Goal: Task Accomplishment & Management: Use online tool/utility

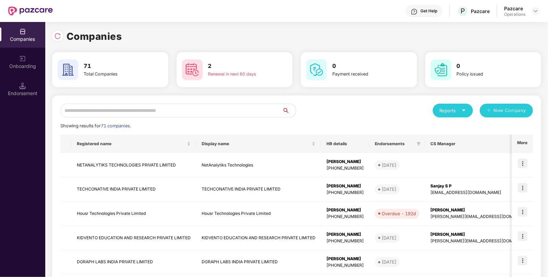
click at [146, 112] on input "text" at bounding box center [171, 111] width 222 height 14
paste input "*******"
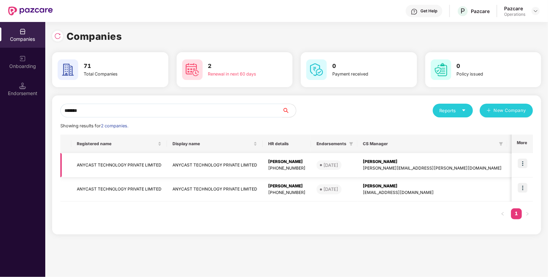
type input "*******"
click at [140, 162] on td "ANYCAST TECHNOLOGY PRIVATE LIMITED" at bounding box center [119, 165] width 96 height 24
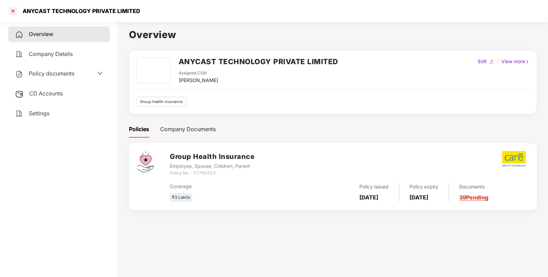
click at [14, 12] on div at bounding box center [13, 10] width 11 height 11
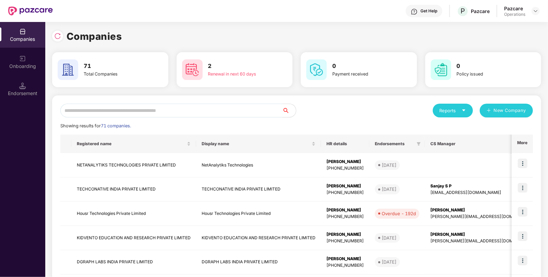
click at [161, 109] on input "text" at bounding box center [171, 111] width 222 height 14
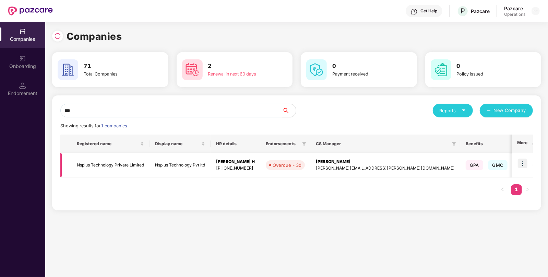
type input "***"
click at [524, 163] on img at bounding box center [523, 164] width 10 height 10
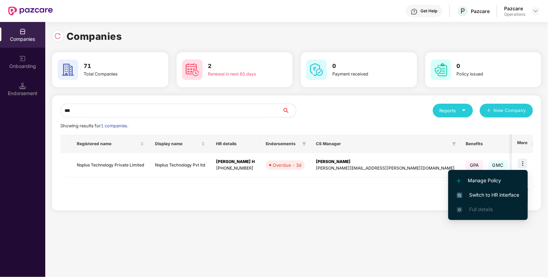
click at [493, 194] on span "Switch to HR interface" at bounding box center [488, 195] width 62 height 8
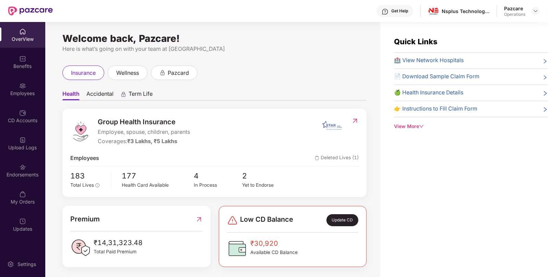
click at [22, 169] on img at bounding box center [22, 167] width 7 height 7
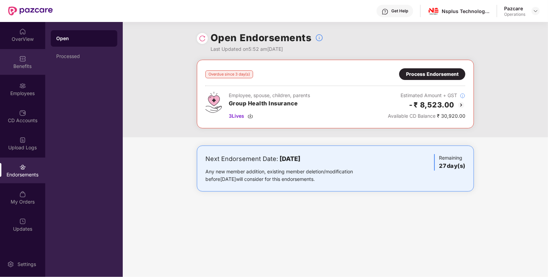
click at [35, 61] on div "Benefits" at bounding box center [22, 62] width 45 height 26
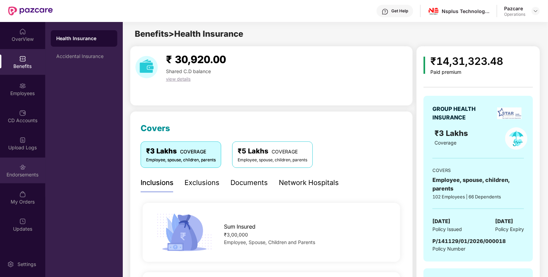
click at [34, 183] on div "Endorsements" at bounding box center [22, 171] width 45 height 26
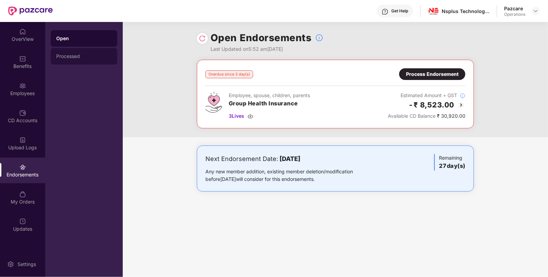
click at [71, 55] on div "Processed" at bounding box center [84, 56] width 56 height 5
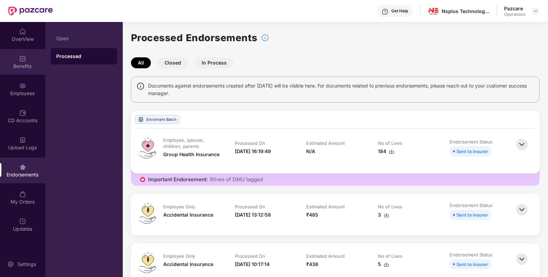
click at [31, 58] on div "Benefits" at bounding box center [22, 62] width 45 height 26
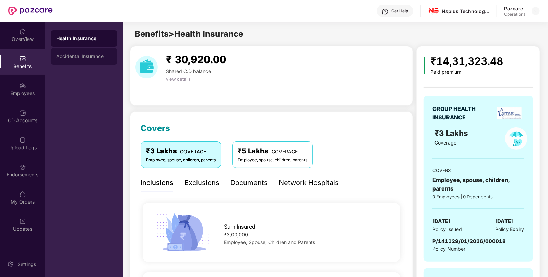
click at [84, 59] on div "Accidental Insurance" at bounding box center [84, 56] width 56 height 5
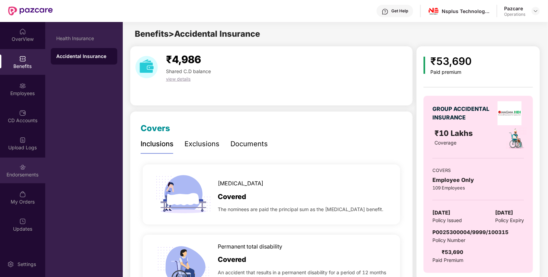
click at [10, 181] on div "Endorsements" at bounding box center [22, 171] width 45 height 26
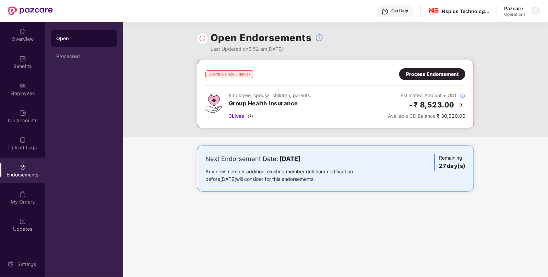
click at [536, 9] on img at bounding box center [535, 10] width 5 height 5
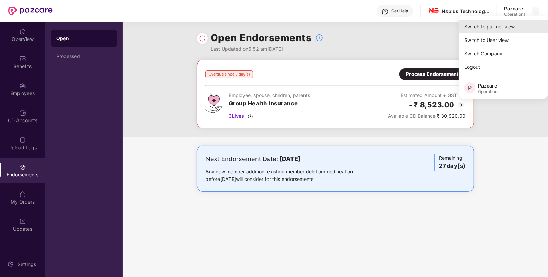
click at [496, 23] on div "Switch to partner view" at bounding box center [503, 26] width 89 height 13
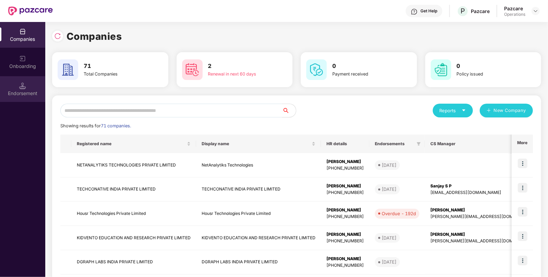
click at [16, 89] on div "Endorsement" at bounding box center [22, 89] width 45 height 26
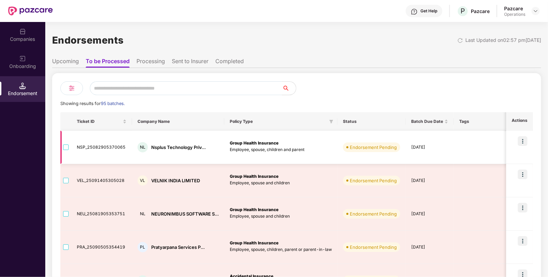
click at [523, 141] on img at bounding box center [523, 141] width 10 height 10
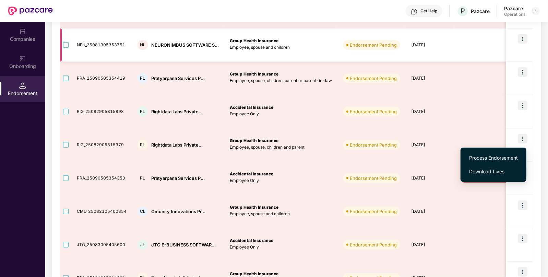
scroll to position [171, 0]
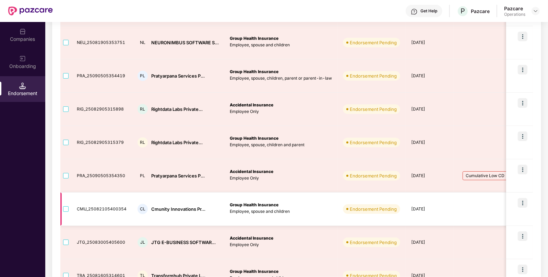
click at [520, 204] on img at bounding box center [523, 203] width 10 height 10
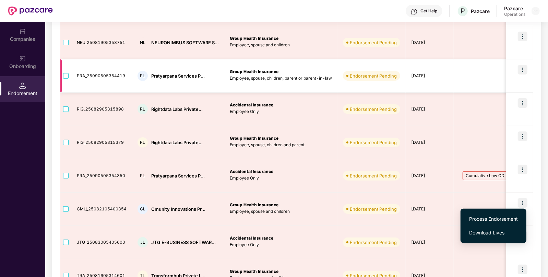
scroll to position [0, 0]
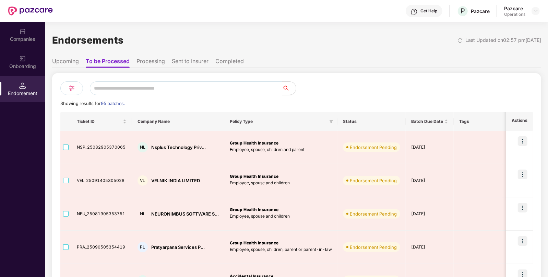
click at [24, 44] on div "Companies" at bounding box center [22, 35] width 45 height 26
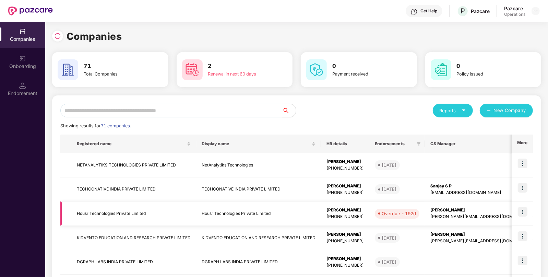
click at [83, 212] on td "Housr Technologies Private Limited" at bounding box center [133, 213] width 125 height 24
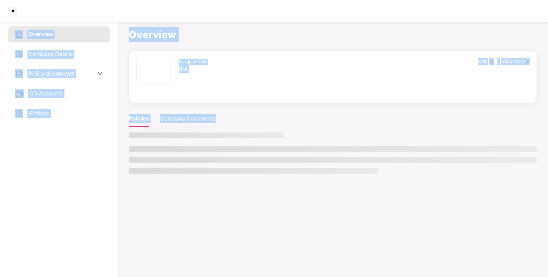
click at [83, 212] on div "Overview Company Details Policy documents CD Accounts Settings" at bounding box center [59, 147] width 102 height 243
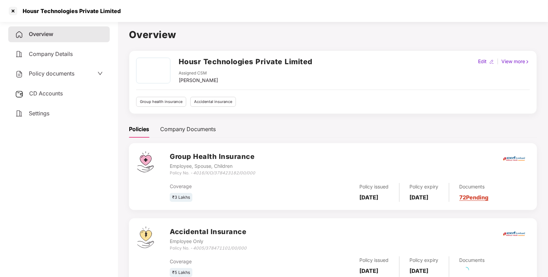
click at [190, 62] on h2 "Housr Technologies Private Limited" at bounding box center [246, 61] width 134 height 11
copy h2 "Housr"
click at [190, 62] on h2 "Housr Technologies Private Limited" at bounding box center [246, 61] width 134 height 11
click at [12, 10] on div at bounding box center [13, 10] width 11 height 11
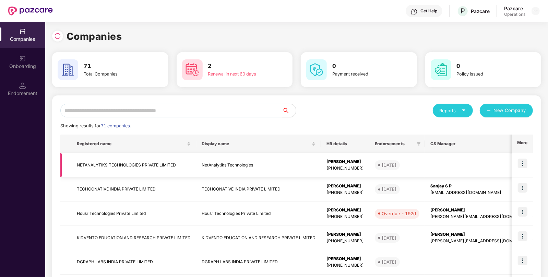
scroll to position [156, 0]
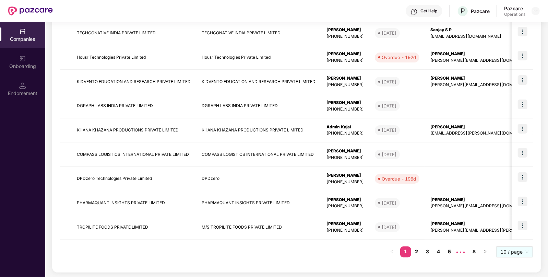
click at [420, 253] on link "2" at bounding box center [416, 251] width 11 height 10
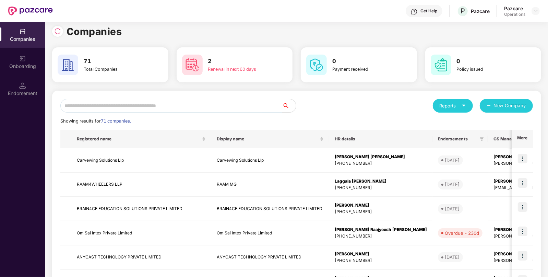
scroll to position [0, 0]
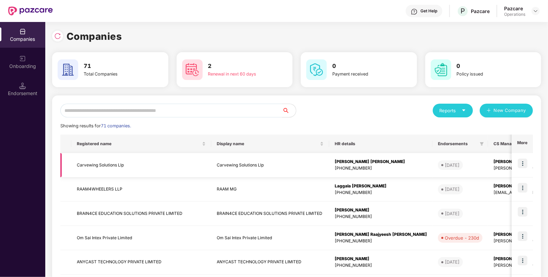
click at [303, 160] on td "Carvewing Solutions Llp" at bounding box center [270, 165] width 118 height 24
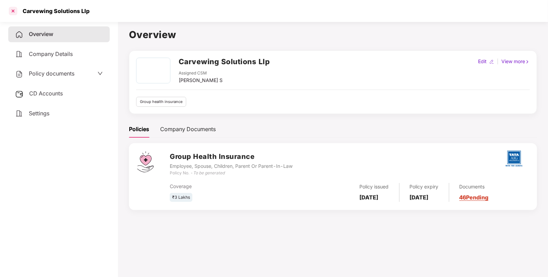
click at [14, 11] on div at bounding box center [13, 10] width 11 height 11
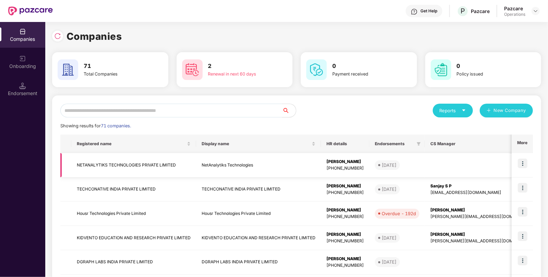
scroll to position [156, 0]
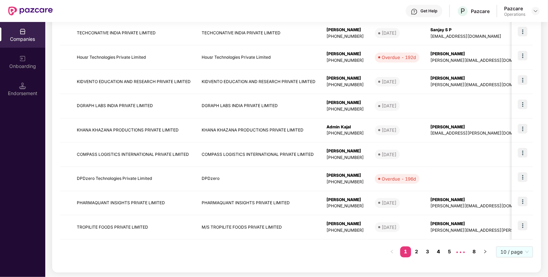
click at [435, 253] on link "4" at bounding box center [438, 251] width 11 height 10
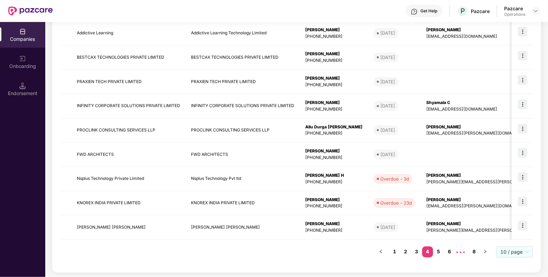
scroll to position [0, 0]
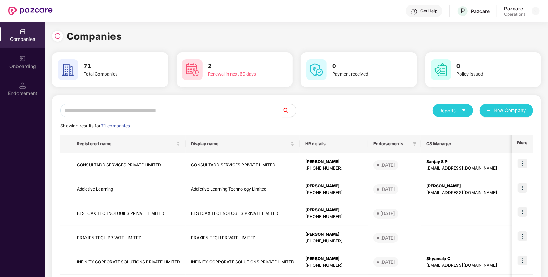
click at [456, 114] on div "Reports" at bounding box center [453, 110] width 26 height 7
click at [447, 130] on div "Companies" at bounding box center [449, 129] width 25 height 8
click at [79, 109] on input "text" at bounding box center [171, 111] width 222 height 14
paste input "**********"
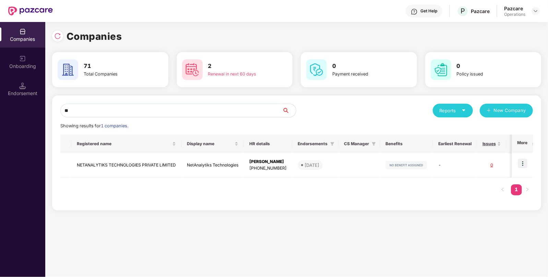
type input "*"
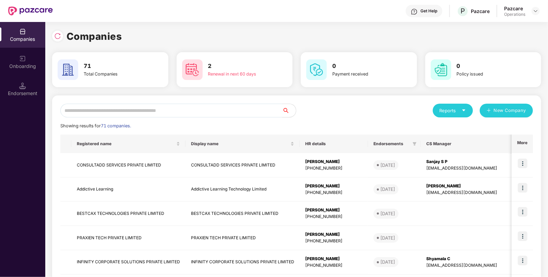
paste input "*********"
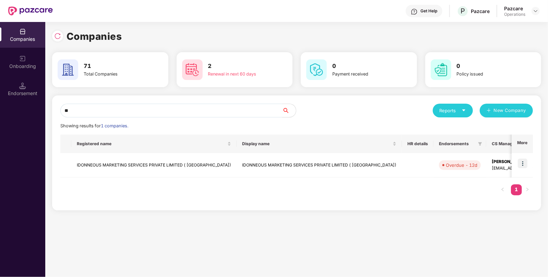
type input "*"
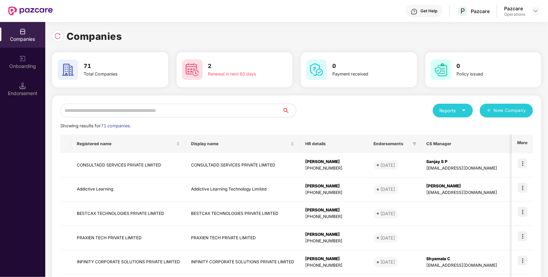
paste input "*****"
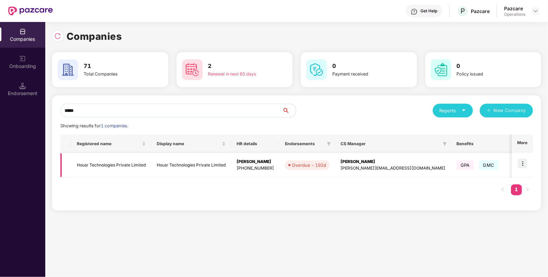
type input "*****"
click at [114, 170] on td "Housr Technologies Private Limited" at bounding box center [111, 165] width 80 height 24
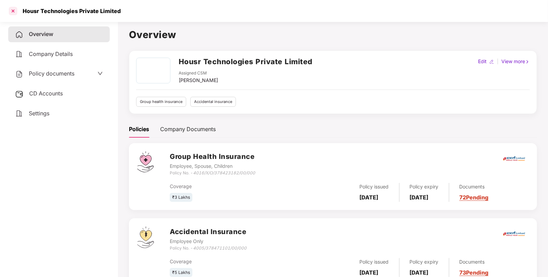
click at [13, 7] on div at bounding box center [13, 10] width 11 height 11
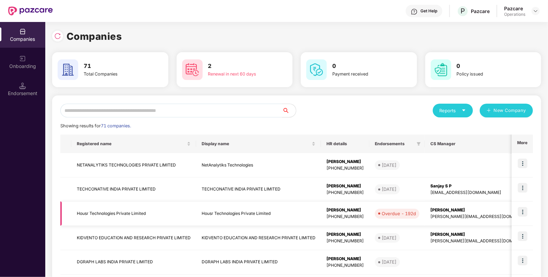
click at [127, 218] on td "Housr Technologies Private Limited" at bounding box center [133, 213] width 125 height 24
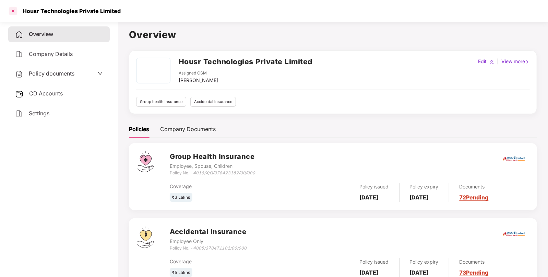
click at [14, 15] on div at bounding box center [13, 10] width 11 height 11
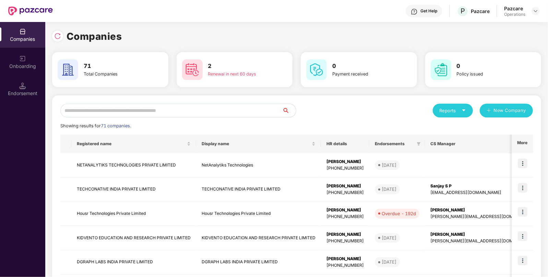
click at [125, 108] on input "text" at bounding box center [171, 111] width 222 height 14
paste input "**********"
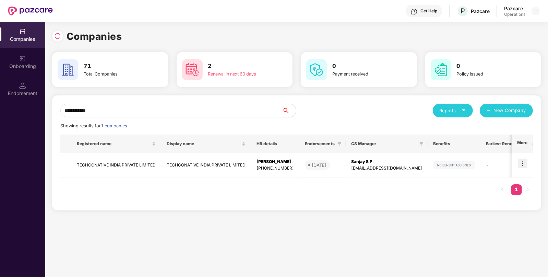
drag, startPoint x: 101, startPoint y: 109, endPoint x: 32, endPoint y: 115, distance: 69.9
click at [32, 115] on div "**********" at bounding box center [274, 149] width 548 height 255
paste input "text"
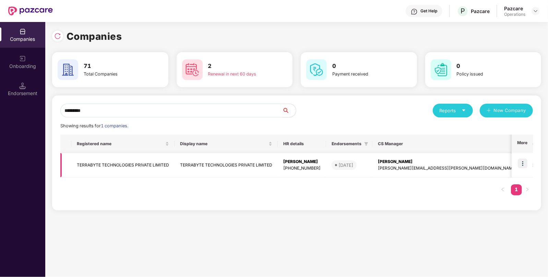
type input "*********"
click at [173, 159] on td "TERRABYTE TECHNOLOGIES PRIVATE LIMITED" at bounding box center [122, 165] width 103 height 24
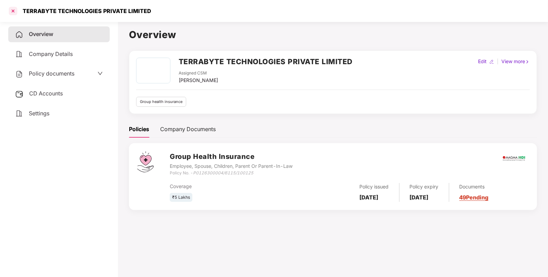
click at [13, 14] on div at bounding box center [13, 10] width 11 height 11
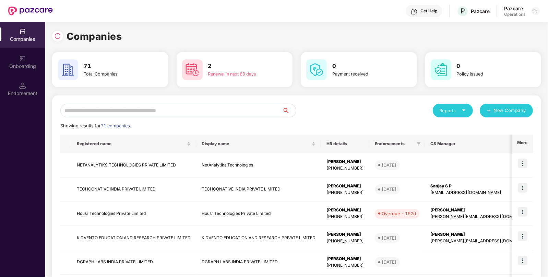
click at [151, 110] on input "text" at bounding box center [171, 111] width 222 height 14
paste input "*******"
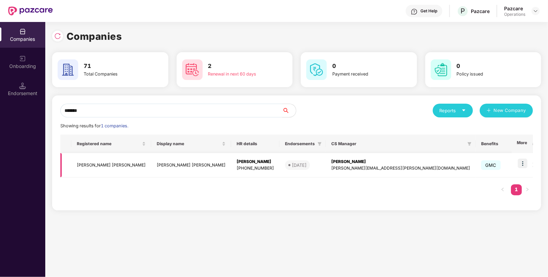
type input "*******"
click at [121, 165] on td "[PERSON_NAME] [PERSON_NAME]" at bounding box center [111, 165] width 80 height 24
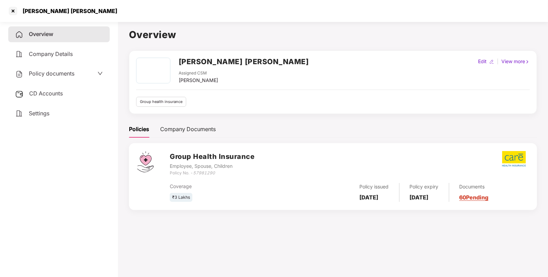
click at [212, 64] on h2 "[PERSON_NAME] [PERSON_NAME]" at bounding box center [244, 61] width 130 height 11
copy h2 "[PERSON_NAME] [PERSON_NAME]"
click at [194, 61] on h2 "[PERSON_NAME] [PERSON_NAME]" at bounding box center [244, 61] width 130 height 11
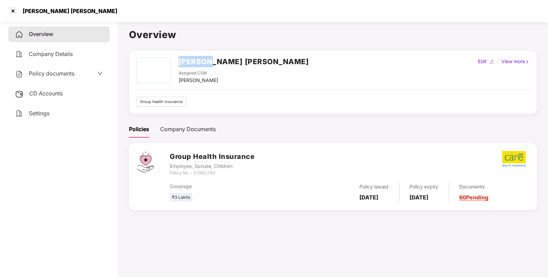
click at [194, 61] on h2 "[PERSON_NAME] [PERSON_NAME]" at bounding box center [244, 61] width 130 height 11
copy h2 "[PERSON_NAME]"
click at [17, 12] on div at bounding box center [13, 10] width 11 height 11
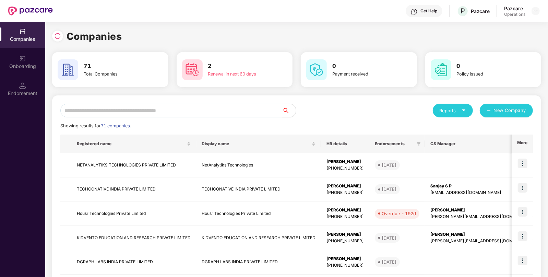
click at [135, 105] on input "text" at bounding box center [171, 111] width 222 height 14
paste input "*********"
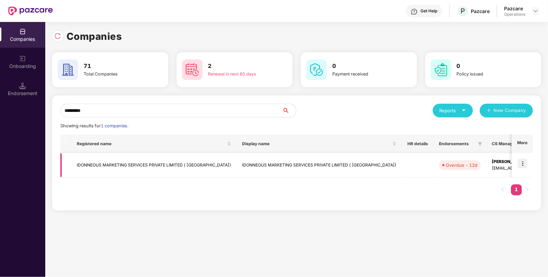
type input "*********"
click at [186, 168] on td "IDONNEOUS MARKETING SERVICES PRIVATE LIMITED ( [GEOGRAPHIC_DATA])" at bounding box center [153, 165] width 165 height 24
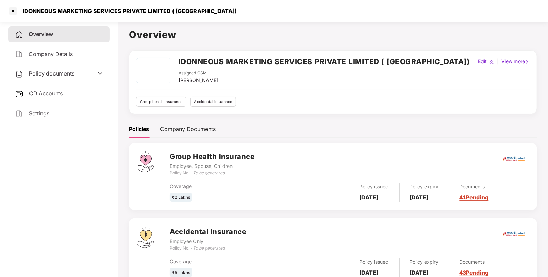
click at [19, 10] on div "IDONNEOUS MARKETING SERVICES PRIVATE LIMITED ( [GEOGRAPHIC_DATA])" at bounding box center [128, 11] width 218 height 7
click at [14, 12] on div at bounding box center [13, 10] width 11 height 11
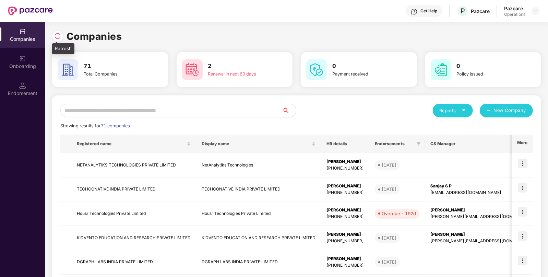
click at [58, 33] on img at bounding box center [57, 36] width 7 height 7
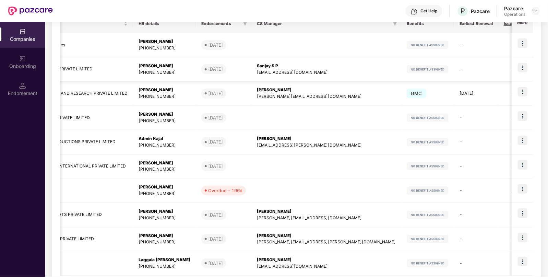
scroll to position [156, 0]
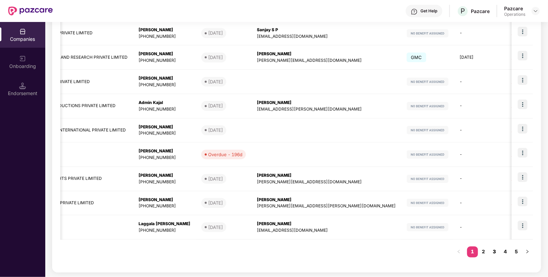
click at [496, 252] on link "3" at bounding box center [494, 251] width 11 height 10
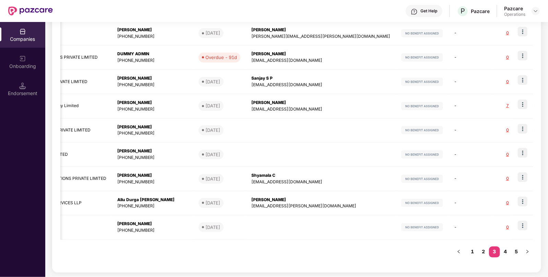
scroll to position [0, 144]
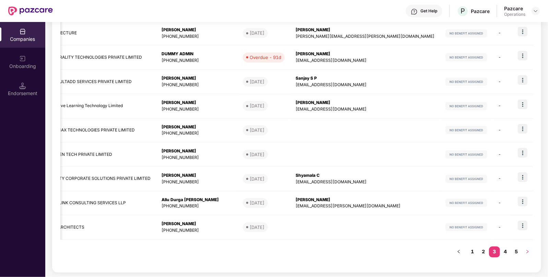
click at [524, 252] on button "button" at bounding box center [527, 251] width 11 height 11
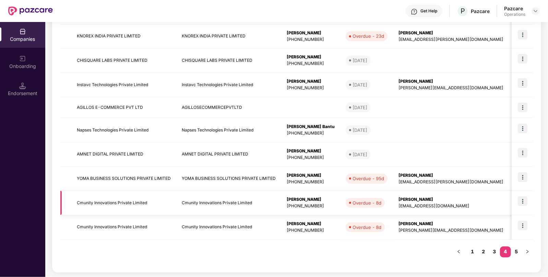
scroll to position [0, 0]
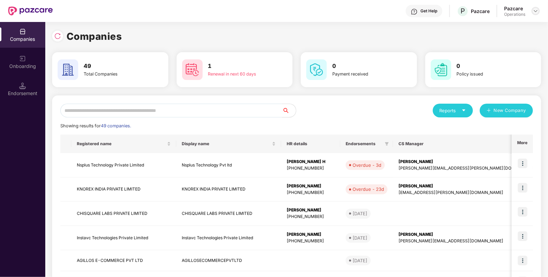
click at [534, 11] on img at bounding box center [535, 10] width 5 height 5
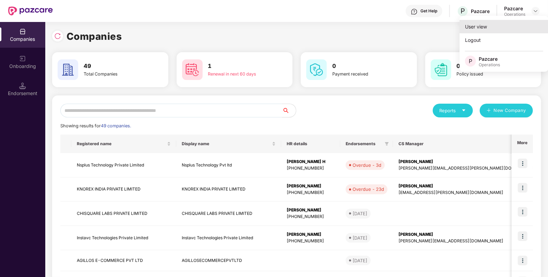
click at [501, 22] on div "User view" at bounding box center [504, 26] width 89 height 13
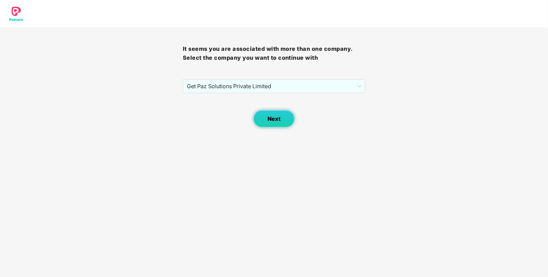
click at [280, 121] on span "Next" at bounding box center [274, 119] width 13 height 7
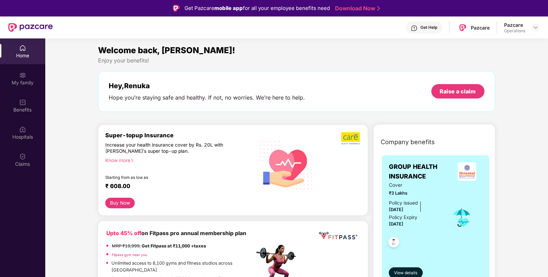
click at [535, 32] on div "Pazcare Operations" at bounding box center [522, 28] width 36 height 12
click at [534, 29] on img at bounding box center [535, 27] width 5 height 5
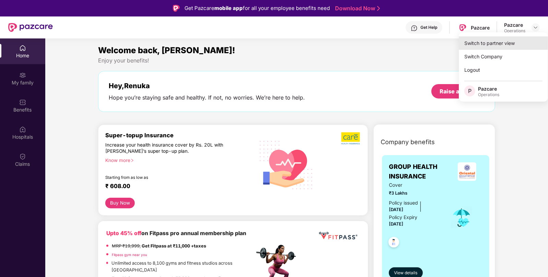
click at [499, 46] on div "Switch to partner view" at bounding box center [503, 42] width 89 height 13
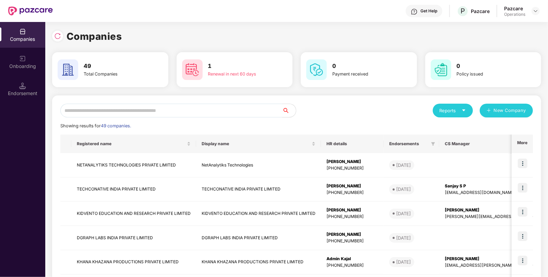
click at [155, 112] on input "text" at bounding box center [171, 111] width 222 height 14
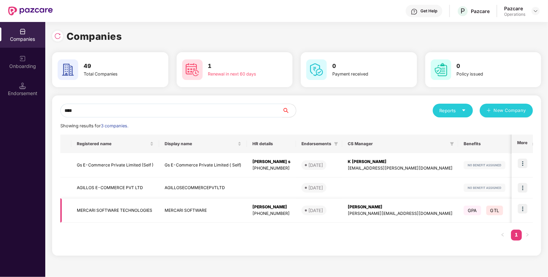
type input "****"
click at [522, 206] on img at bounding box center [523, 209] width 10 height 10
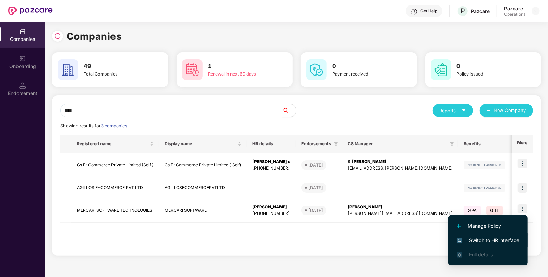
click at [481, 235] on li "Switch to HR interface" at bounding box center [489, 240] width 80 height 14
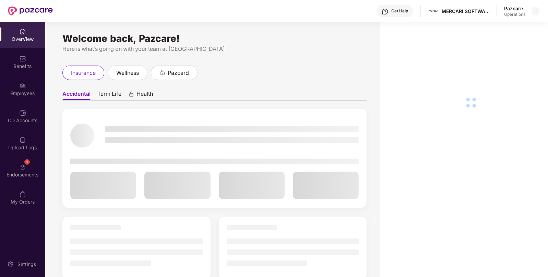
click at [15, 99] on div "Employees" at bounding box center [22, 89] width 45 height 26
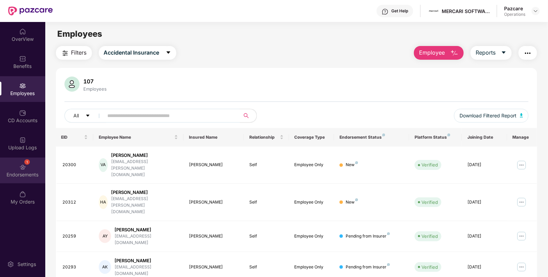
click at [20, 173] on div "Endorsements" at bounding box center [22, 174] width 45 height 7
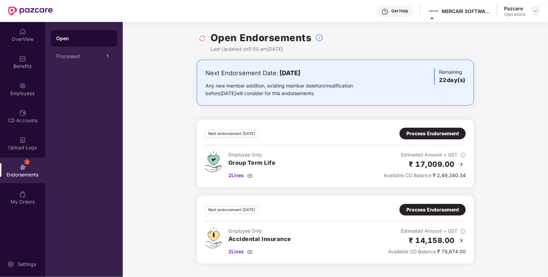
click at [534, 10] on img at bounding box center [535, 10] width 5 height 5
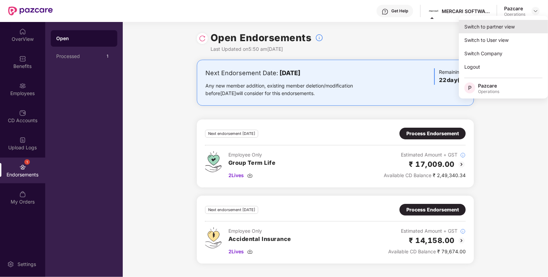
click at [491, 26] on div "Switch to partner view" at bounding box center [503, 26] width 89 height 13
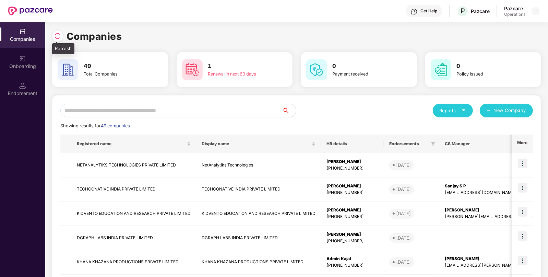
click at [56, 38] on img at bounding box center [57, 36] width 7 height 7
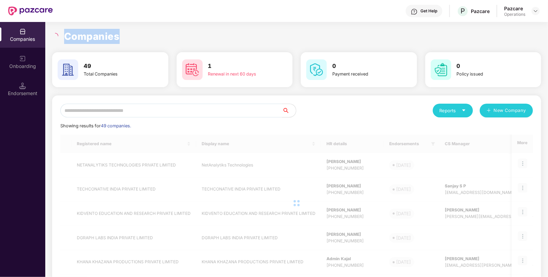
click at [56, 38] on icon "loading" at bounding box center [55, 36] width 8 height 8
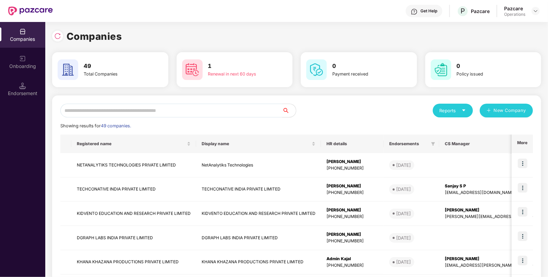
click at [107, 110] on input "text" at bounding box center [171, 111] width 222 height 14
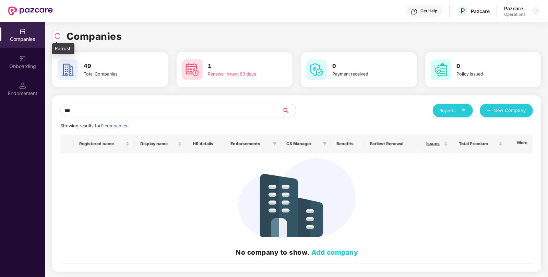
click at [54, 38] on img at bounding box center [57, 36] width 7 height 7
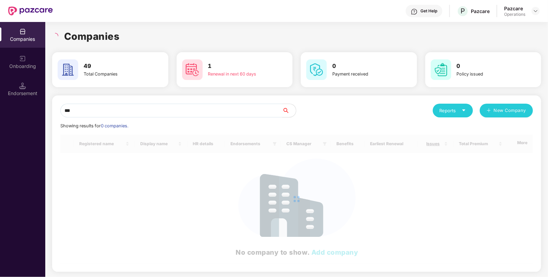
click at [70, 112] on input "***" at bounding box center [171, 111] width 222 height 14
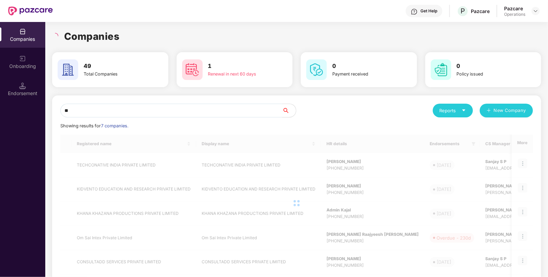
type input "*"
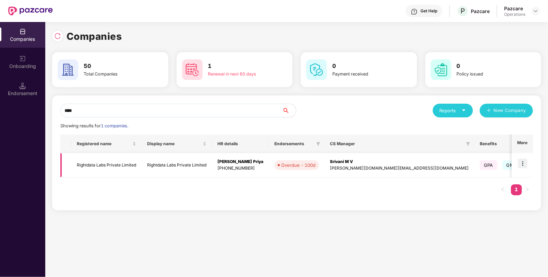
type input "****"
click at [524, 165] on img at bounding box center [523, 164] width 10 height 10
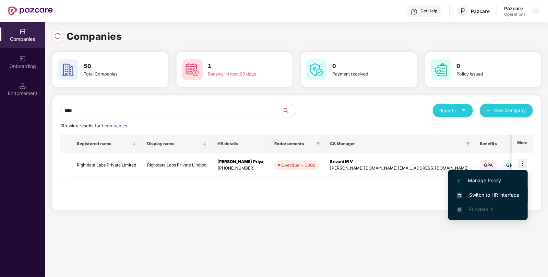
click at [487, 192] on span "Switch to HR interface" at bounding box center [488, 195] width 62 height 8
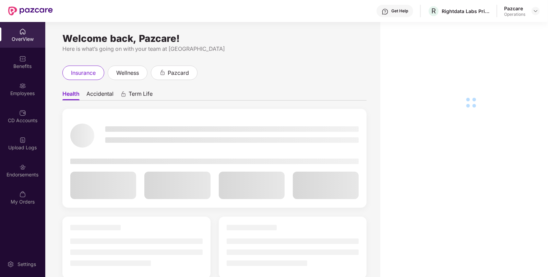
click at [26, 149] on div "Upload Logs" at bounding box center [22, 147] width 45 height 7
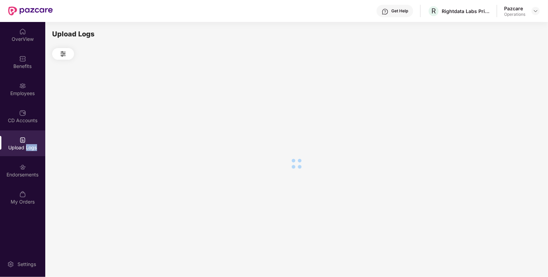
click at [26, 149] on div "Upload Logs" at bounding box center [22, 147] width 45 height 7
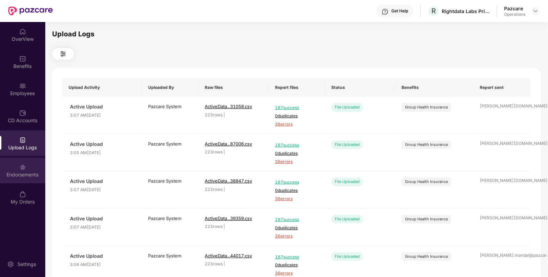
click at [21, 167] on img at bounding box center [22, 167] width 7 height 7
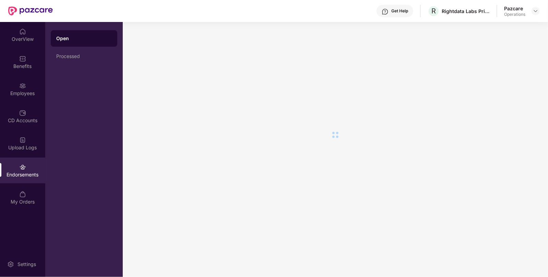
click at [21, 167] on img at bounding box center [22, 167] width 7 height 7
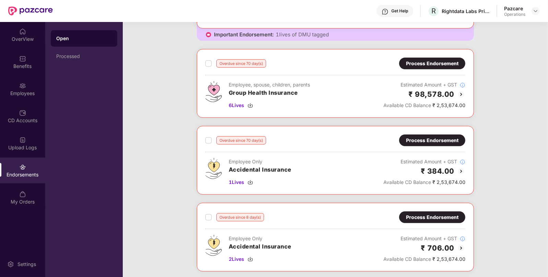
scroll to position [323, 0]
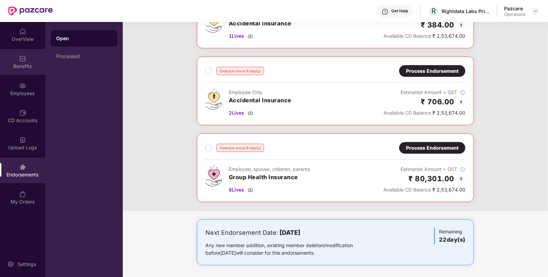
click at [31, 51] on div "Benefits" at bounding box center [22, 62] width 45 height 26
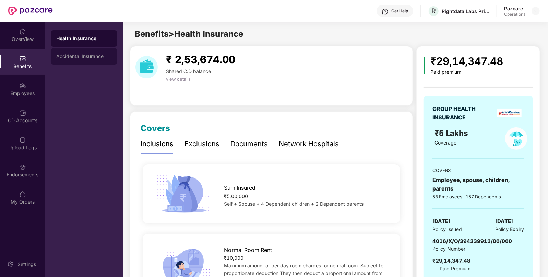
click at [84, 54] on div "Accidental Insurance" at bounding box center [84, 56] width 56 height 5
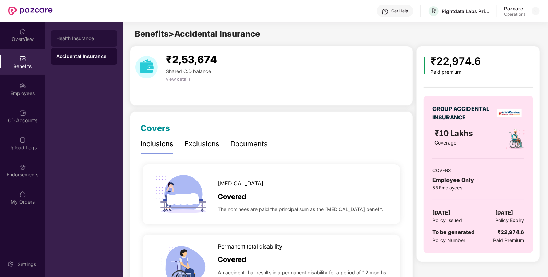
click at [60, 34] on div "Health Insurance" at bounding box center [84, 38] width 67 height 16
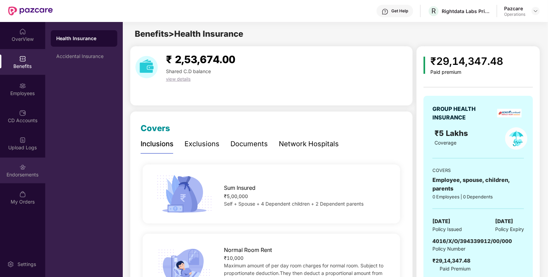
click at [11, 165] on div "Endorsements" at bounding box center [22, 171] width 45 height 26
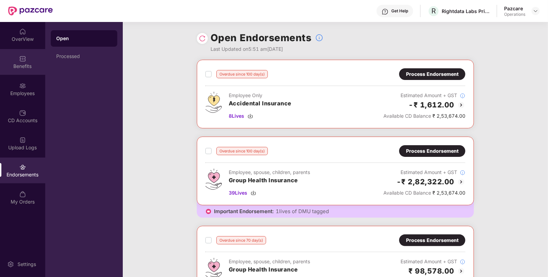
click at [28, 71] on div "Benefits" at bounding box center [22, 62] width 45 height 26
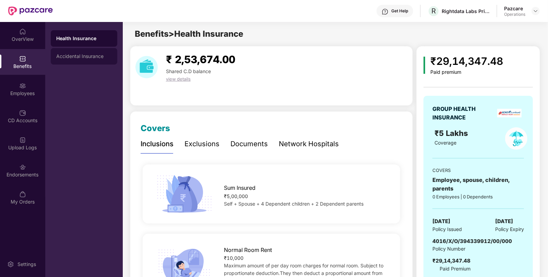
click at [89, 56] on div "Accidental Insurance" at bounding box center [84, 56] width 56 height 5
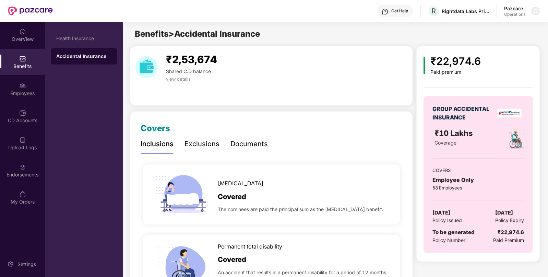
click at [535, 10] on img at bounding box center [535, 10] width 5 height 5
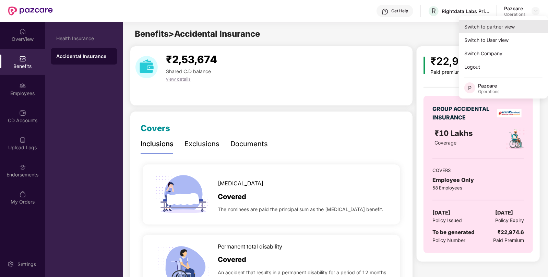
click at [486, 26] on div "Switch to partner view" at bounding box center [503, 26] width 89 height 13
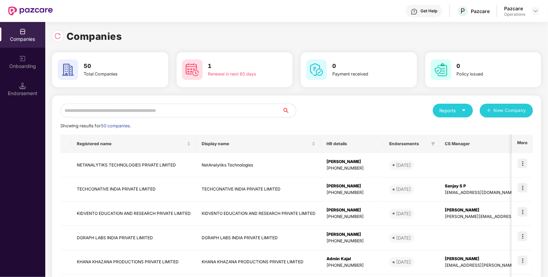
click at [133, 109] on input "text" at bounding box center [171, 111] width 222 height 14
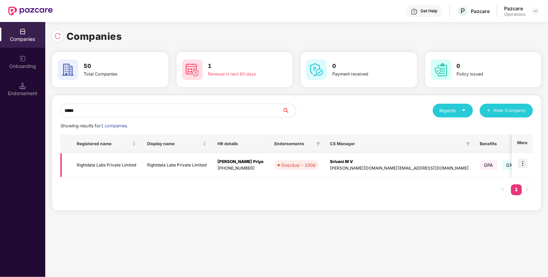
type input "*****"
click at [174, 170] on td "Rightdata Labs Private Limited" at bounding box center [177, 165] width 70 height 24
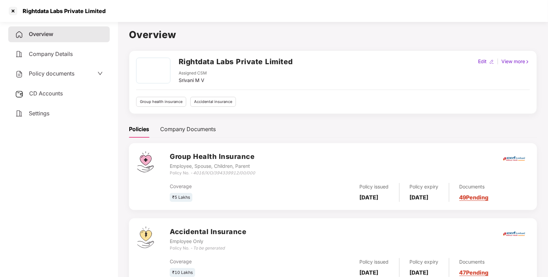
click at [39, 13] on div "Rightdata Labs Private Limited" at bounding box center [62, 11] width 87 height 7
copy div "Rightdata"
click at [18, 11] on div at bounding box center [13, 10] width 11 height 11
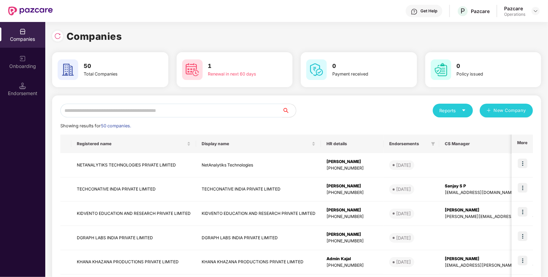
click at [118, 116] on input "text" at bounding box center [171, 111] width 222 height 14
paste input "*********"
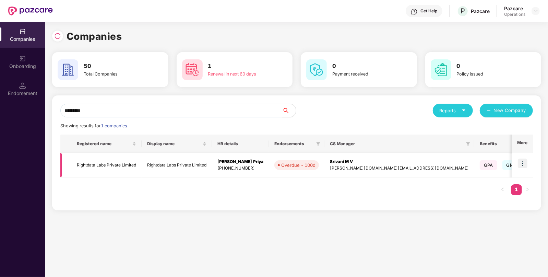
type input "*********"
click at [528, 163] on td at bounding box center [522, 165] width 21 height 24
click at [525, 164] on img at bounding box center [523, 164] width 10 height 10
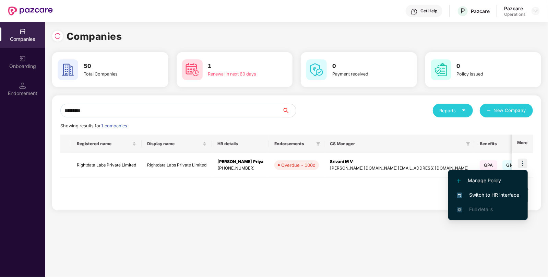
click at [493, 190] on li "Switch to HR interface" at bounding box center [489, 195] width 80 height 14
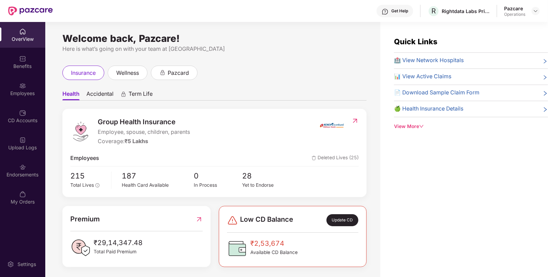
click at [22, 177] on div "Endorsements" at bounding box center [22, 174] width 45 height 7
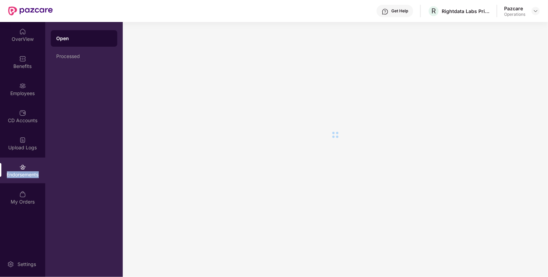
click at [22, 177] on div "Endorsements" at bounding box center [22, 174] width 45 height 7
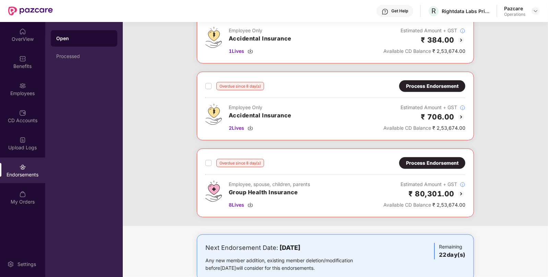
scroll to position [309, 0]
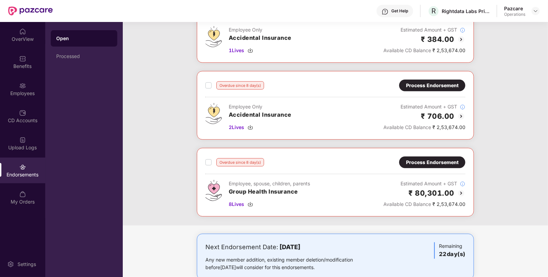
click at [443, 161] on div "Process Endorsement" at bounding box center [432, 163] width 53 height 8
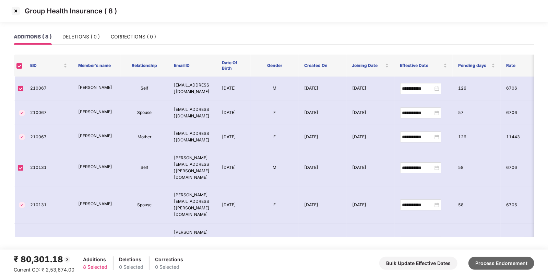
click at [491, 262] on button "Process Endorsement" at bounding box center [502, 263] width 66 height 13
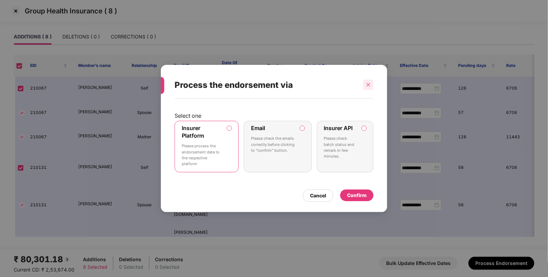
click at [370, 81] on div at bounding box center [368, 85] width 10 height 10
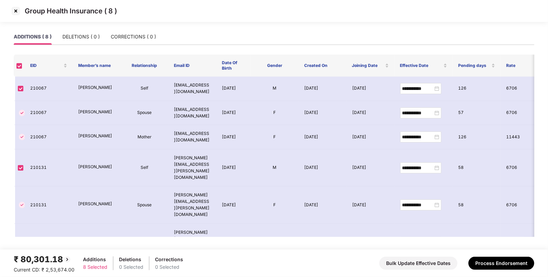
click at [12, 14] on img at bounding box center [15, 10] width 11 height 11
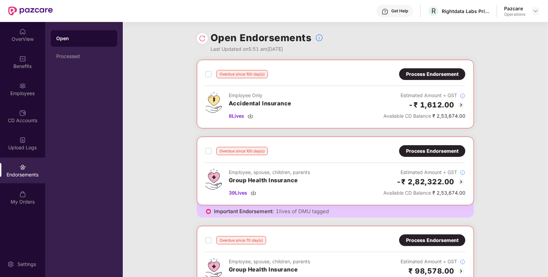
click at [402, 149] on div "Process Endorsement" at bounding box center [432, 151] width 66 height 12
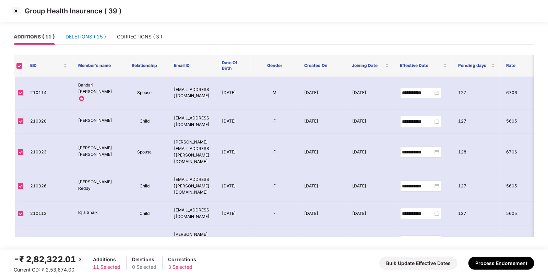
click at [93, 34] on div "DELETIONS ( 25 )" at bounding box center [86, 37] width 40 height 8
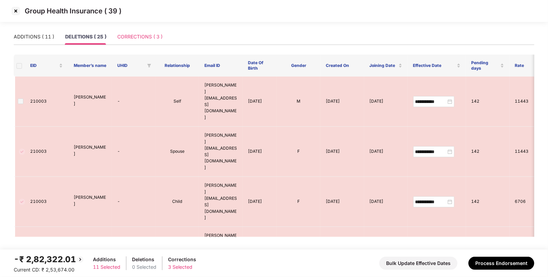
click at [125, 41] on div "CORRECTIONS ( 3 )" at bounding box center [139, 37] width 45 height 16
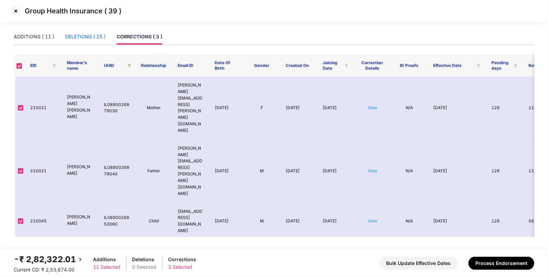
click at [95, 38] on div "DELETIONS ( 25 )" at bounding box center [85, 37] width 40 height 8
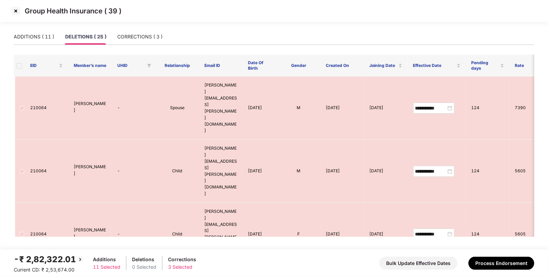
scroll to position [582, 0]
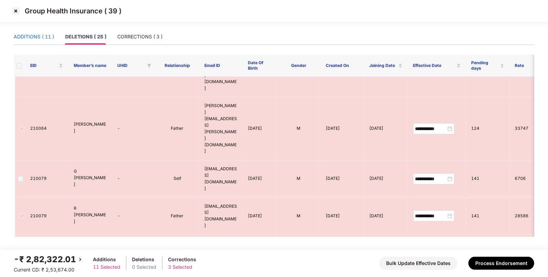
click at [40, 38] on div "ADDITIONS ( 11 )" at bounding box center [34, 37] width 40 height 8
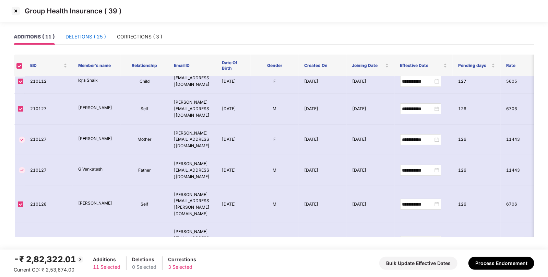
click at [81, 35] on div "DELETIONS ( 25 )" at bounding box center [86, 37] width 40 height 8
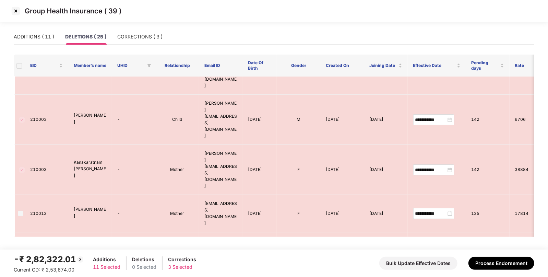
scroll to position [582, 0]
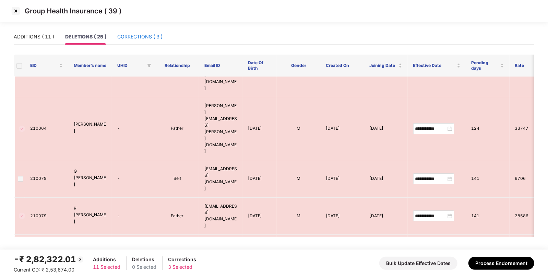
click at [126, 37] on div "CORRECTIONS ( 3 )" at bounding box center [139, 37] width 45 height 8
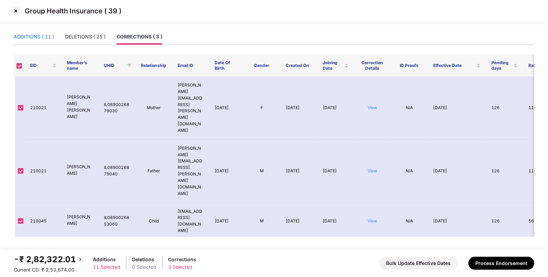
click at [46, 33] on div "ADDITIONS ( 11 )" at bounding box center [34, 37] width 40 height 8
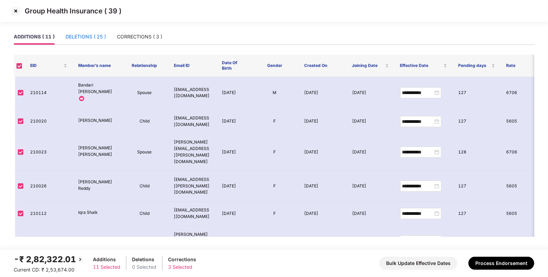
click at [103, 35] on div "DELETIONS ( 25 )" at bounding box center [86, 37] width 40 height 8
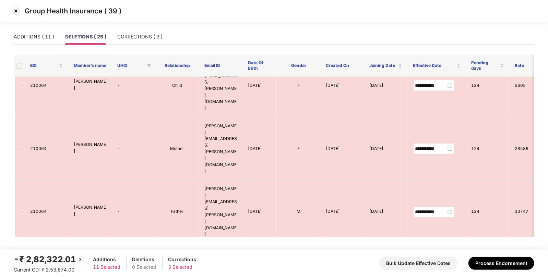
scroll to position [582, 0]
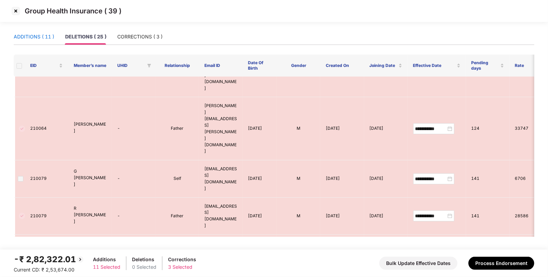
click at [42, 36] on div "ADDITIONS ( 11 )" at bounding box center [34, 37] width 40 height 8
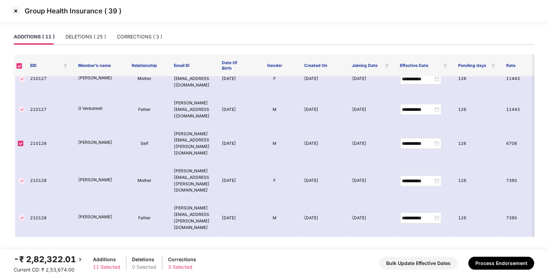
scroll to position [132, 0]
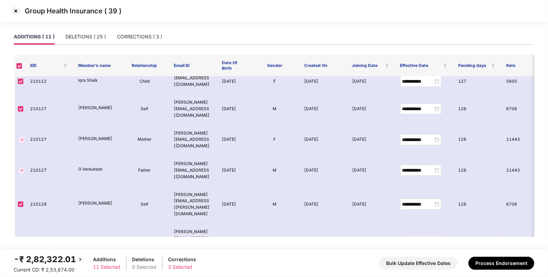
click at [12, 14] on img at bounding box center [15, 10] width 11 height 11
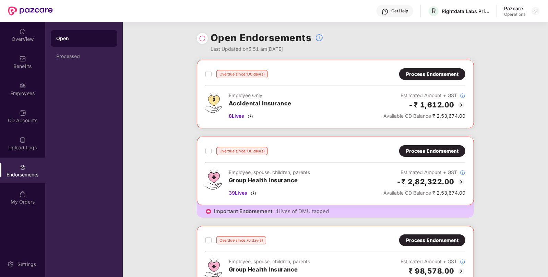
click at [425, 149] on div "Process Endorsement" at bounding box center [432, 151] width 53 height 8
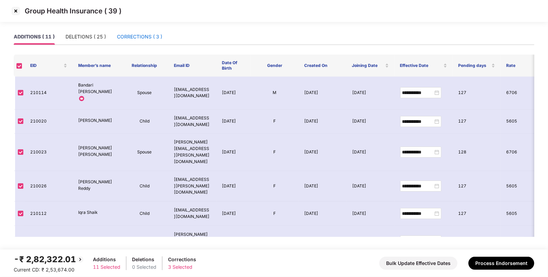
click at [146, 35] on div "CORRECTIONS ( 3 )" at bounding box center [139, 37] width 45 height 8
